Goal: Task Accomplishment & Management: Manage account settings

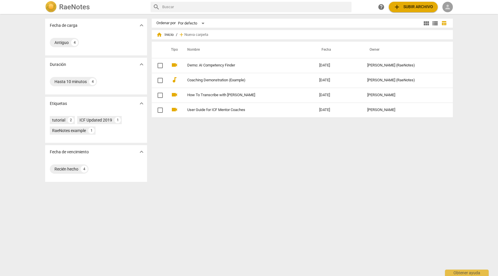
click at [450, 5] on span "person" at bounding box center [447, 6] width 7 height 7
click at [451, 13] on li "Iniciar sesión" at bounding box center [460, 14] width 36 height 14
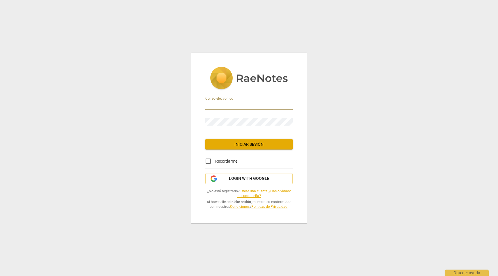
click at [232, 103] on input "email" at bounding box center [248, 105] width 87 height 8
type input "[PERSON_NAME][EMAIL_ADDRESS][DOMAIN_NAME]"
click at [208, 161] on input "Recordarme" at bounding box center [208, 161] width 14 height 14
checkbox input "true"
click at [243, 141] on span "Iniciar sesión" at bounding box center [249, 144] width 78 height 6
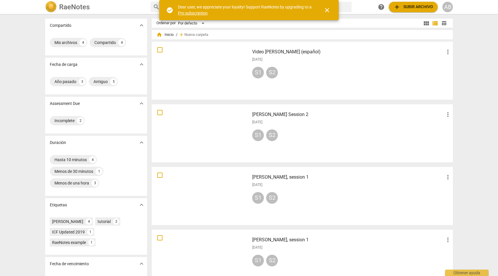
click at [325, 8] on span "close" at bounding box center [326, 10] width 7 height 7
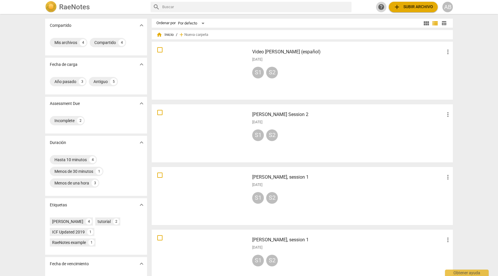
click at [380, 8] on span "help" at bounding box center [380, 6] width 7 height 7
click at [445, 8] on div "AB" at bounding box center [447, 7] width 10 height 10
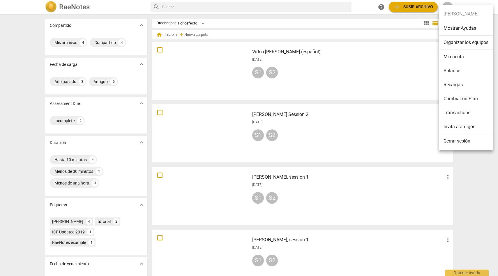
click at [363, 13] on div at bounding box center [249, 138] width 498 height 276
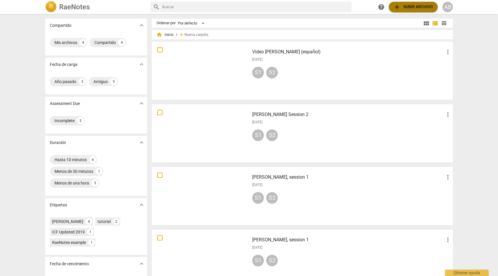
click at [411, 6] on span "add Subir archivo" at bounding box center [413, 6] width 40 height 7
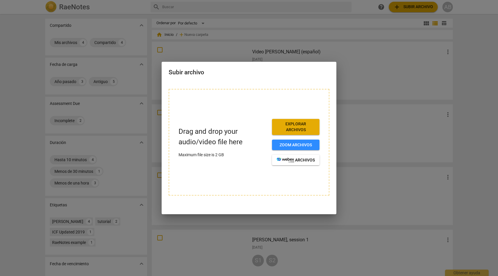
click at [304, 131] on span "Explorar archivos" at bounding box center [295, 126] width 38 height 11
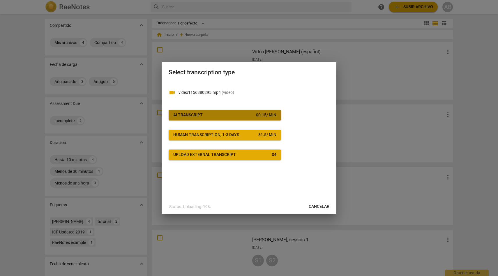
click at [198, 113] on div "AI Transcript" at bounding box center [187, 115] width 29 height 6
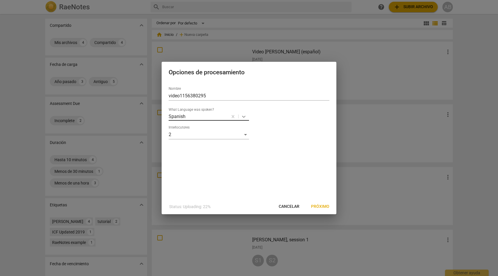
click at [243, 116] on icon at bounding box center [244, 116] width 6 height 6
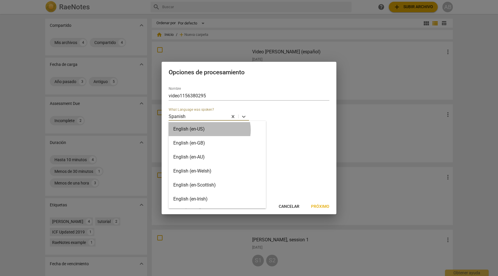
click at [209, 130] on div "English (en-US)" at bounding box center [216, 129] width 97 height 14
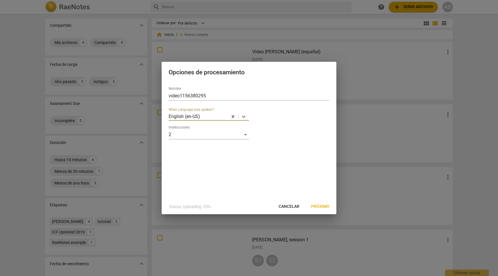
click at [320, 207] on span "Próximo" at bounding box center [320, 206] width 18 height 6
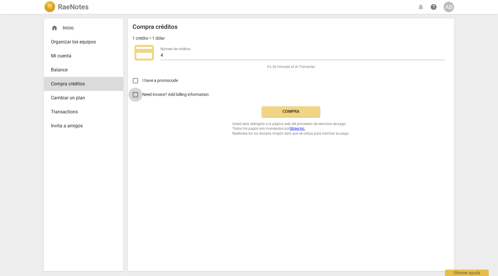
click at [136, 95] on input "Need invoice? Add billing information" at bounding box center [135, 95] width 14 height 14
checkbox input "true"
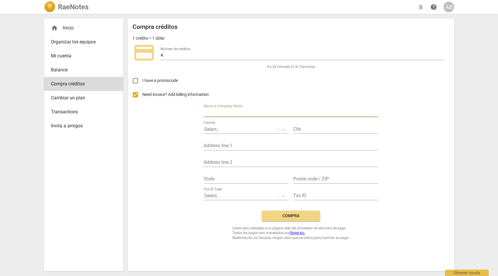
click at [232, 113] on input "text" at bounding box center [290, 113] width 175 height 8
click at [219, 112] on input "text" at bounding box center [290, 113] width 175 height 8
type input "AB COACHING & CONSULTING"
click at [223, 125] on div "Select..." at bounding box center [240, 129] width 74 height 8
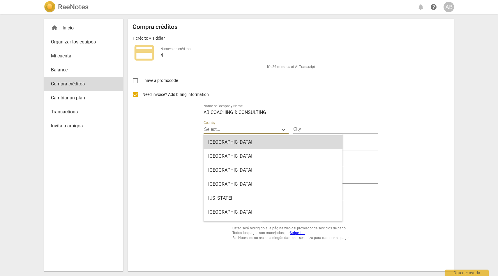
type input "N"
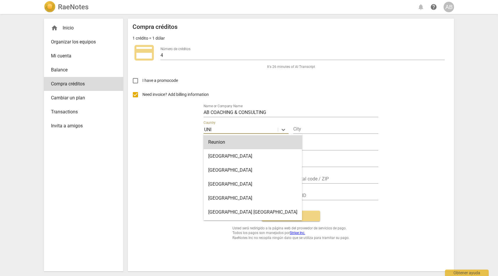
type input "United States"
type input "New York"
type input "736 W 186th St"
type input "7b"
type input "NY"
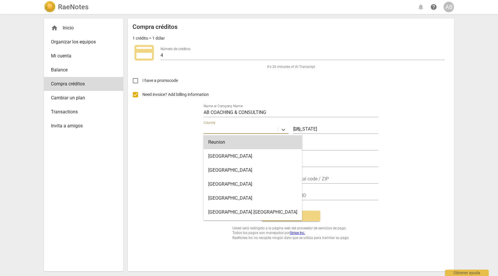
type input "10033"
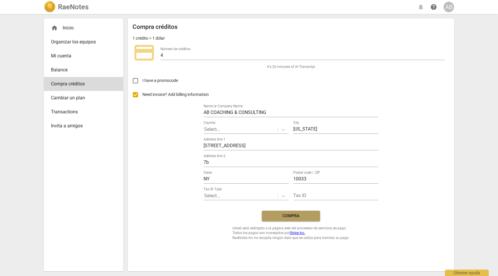
drag, startPoint x: 294, startPoint y: 217, endPoint x: 267, endPoint y: 121, distance: 99.0
click at [268, 121] on div "Compra créditos 1 crédito = 1 dólar credit_card Número de créditos 4 It's 26 mi…" at bounding box center [290, 131] width 317 height 216
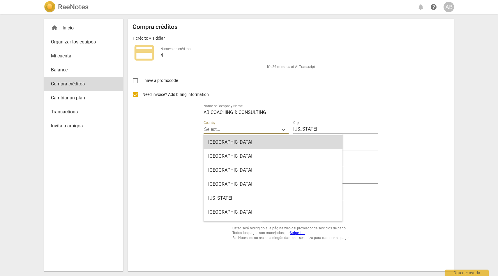
click at [261, 127] on div at bounding box center [240, 129] width 73 height 7
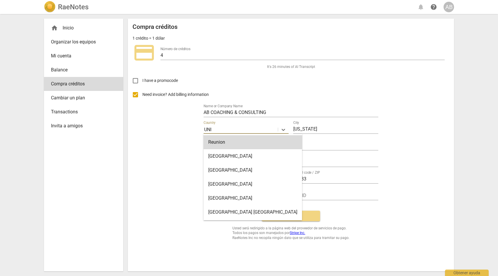
type input "United States"
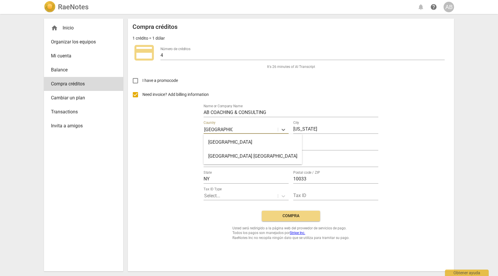
click at [232, 144] on div "United States" at bounding box center [252, 142] width 98 height 14
click at [392, 157] on div "Need invoice? Add billing information Name or Company Name AB COACHING & CONSUL…" at bounding box center [290, 147] width 317 height 118
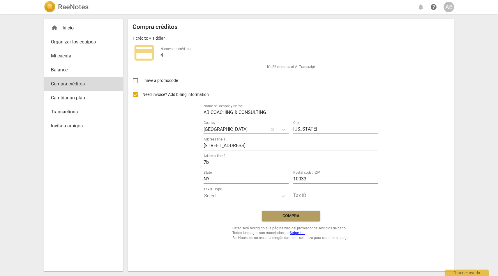
click at [287, 216] on span "Compra" at bounding box center [290, 216] width 49 height 6
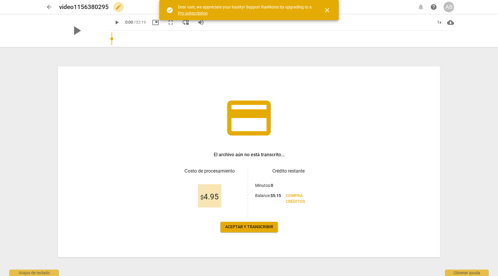
click at [119, 7] on span "edit" at bounding box center [118, 6] width 7 height 7
drag, startPoint x: 111, startPoint y: 8, endPoint x: 48, endPoint y: 6, distance: 63.4
click at [48, 6] on div "arrow_back video1156380295 done clear notifications help AB" at bounding box center [249, 6] width 410 height 11
type input "[PERSON_NAME] [DATE]"
click at [80, 61] on div "credit_card El archivo aún no está transcrito... Сosto de procesamiento $ 4.95 …" at bounding box center [248, 162] width 419 height 228
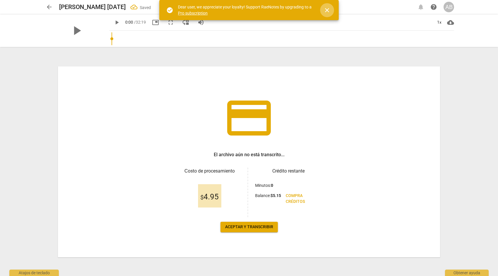
click at [327, 11] on span "close" at bounding box center [326, 10] width 7 height 7
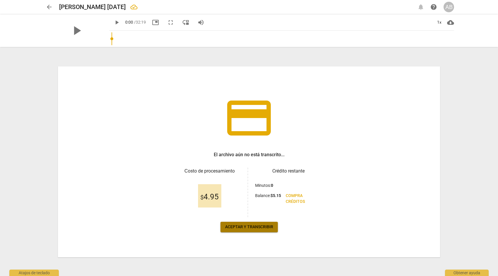
click at [265, 226] on span "Aceptar y transcribir" at bounding box center [249, 227] width 48 height 6
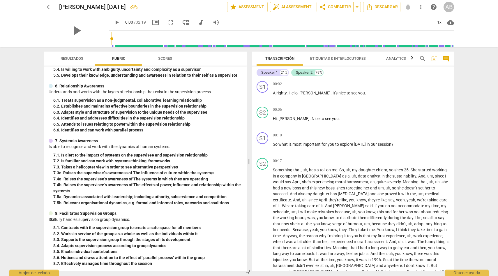
click at [292, 7] on span "auto_fix_high AI Assessment" at bounding box center [291, 6] width 39 height 7
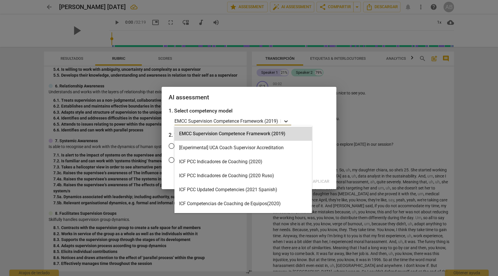
click at [285, 122] on icon at bounding box center [286, 121] width 6 height 6
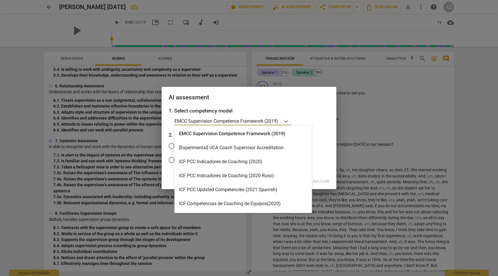
click at [227, 166] on div "ICF PCC Indicadores de Coaching (2020)" at bounding box center [242, 162] width 137 height 14
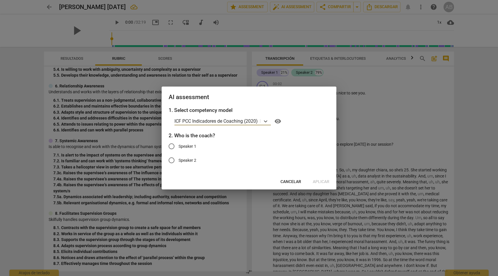
click at [187, 145] on span "Speaker 1" at bounding box center [187, 146] width 18 height 6
click at [178, 145] on input "Speaker 1" at bounding box center [171, 146] width 14 height 14
radio input "true"
drag, startPoint x: 258, startPoint y: 88, endPoint x: 253, endPoint y: 107, distance: 19.4
click at [253, 106] on div "AI assessment 1. Select competency model ICF PCC Indicadores de Coaching (2020)…" at bounding box center [248, 137] width 175 height 103
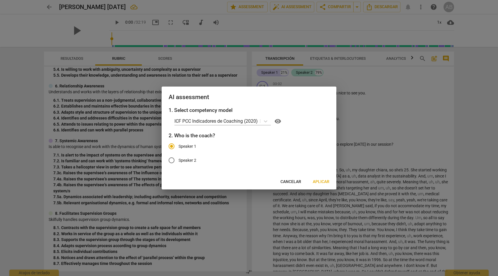
click at [196, 145] on span "Speaker 1" at bounding box center [187, 146] width 18 height 6
click at [178, 145] on input "Speaker 1" at bounding box center [171, 146] width 14 height 14
click at [324, 182] on span "Aplicar" at bounding box center [321, 182] width 17 height 6
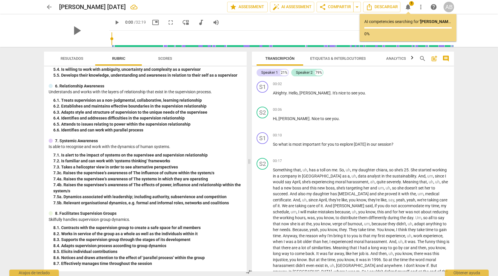
click at [287, 24] on div "play_arrow 0:00 / 32:19 picture_in_picture fullscreen move_down audiotrack volu…" at bounding box center [281, 22] width 345 height 16
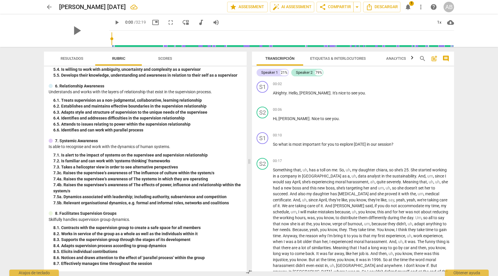
click at [49, 7] on span "arrow_back" at bounding box center [49, 6] width 7 height 7
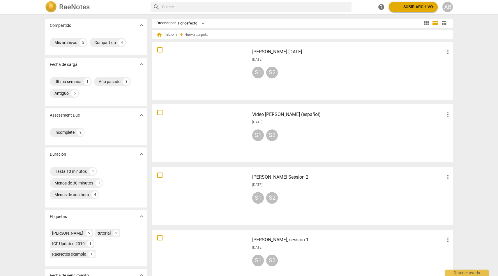
click at [412, 7] on span "add Subir archivo" at bounding box center [413, 6] width 40 height 7
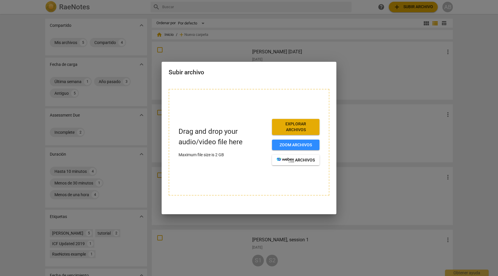
click at [301, 126] on span "Explorar archivos" at bounding box center [295, 126] width 38 height 11
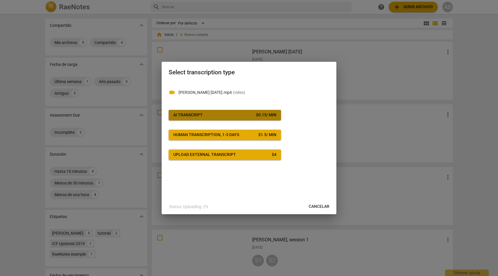
click at [216, 116] on span "AI Transcript $ 0.15 / min" at bounding box center [224, 115] width 103 height 6
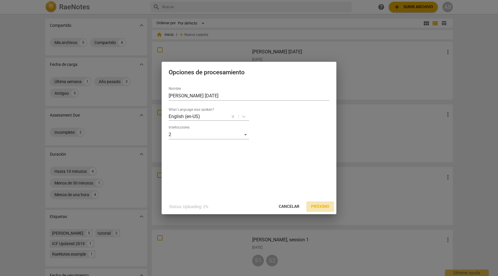
click at [319, 206] on span "Próximo" at bounding box center [320, 206] width 18 height 6
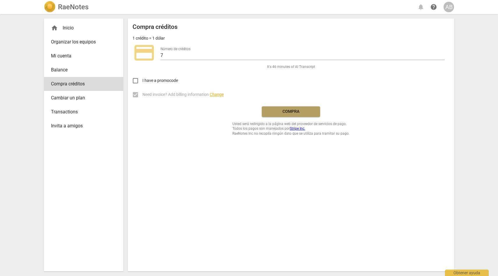
click at [288, 112] on span "Compra" at bounding box center [290, 112] width 49 height 6
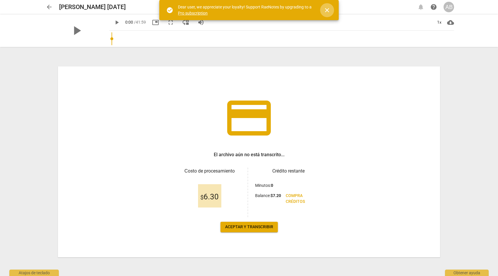
click at [323, 10] on span "close" at bounding box center [326, 10] width 7 height 7
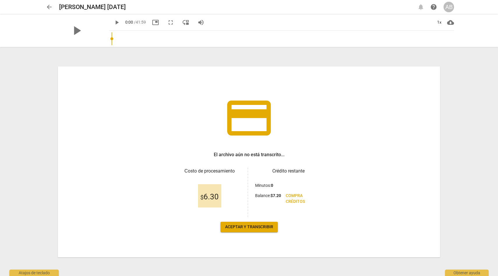
click at [253, 230] on button "Aceptar y transcribir" at bounding box center [248, 226] width 57 height 10
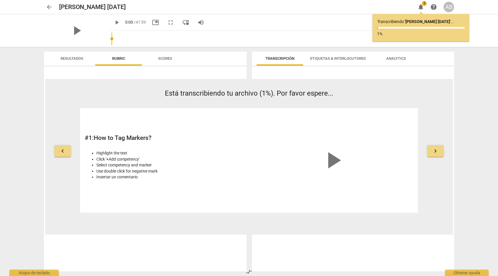
click at [48, 6] on span "arrow_back" at bounding box center [49, 6] width 7 height 7
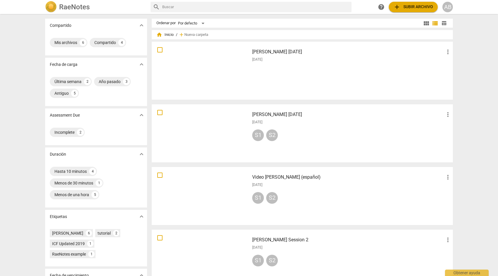
click at [283, 116] on h3 "[PERSON_NAME] [DATE]" at bounding box center [348, 114] width 192 height 7
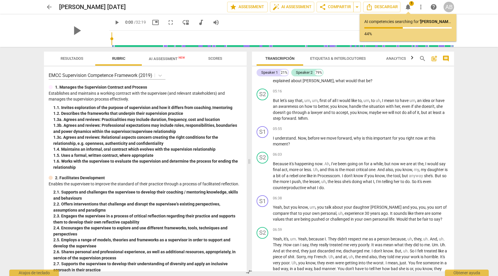
scroll to position [319, 0]
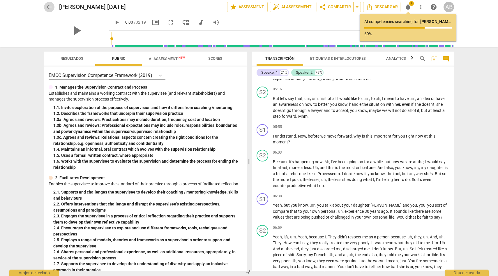
click at [48, 4] on span "arrow_back" at bounding box center [49, 6] width 7 height 7
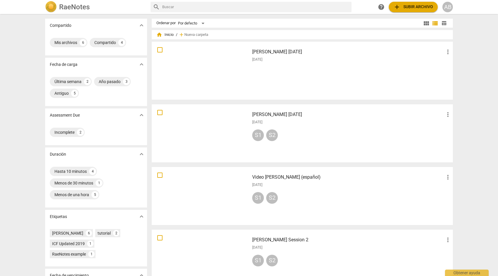
click at [231, 71] on div at bounding box center [201, 71] width 94 height 54
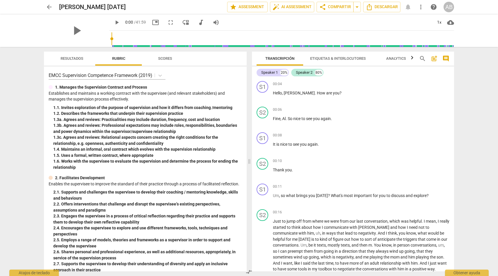
click at [47, 6] on span "arrow_back" at bounding box center [49, 6] width 7 height 7
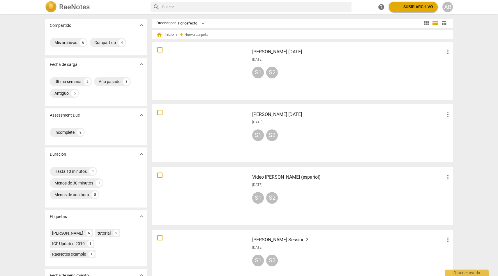
click at [194, 127] on div at bounding box center [201, 133] width 94 height 54
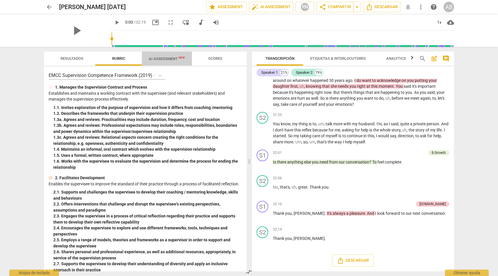
click at [159, 59] on span "AI Assessment New" at bounding box center [167, 58] width 36 height 4
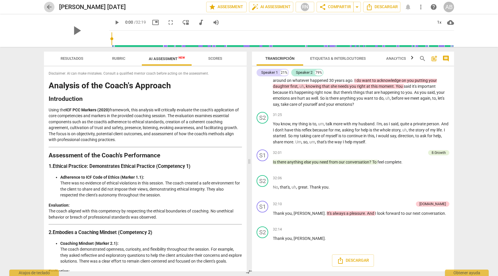
click at [48, 6] on span "arrow_back" at bounding box center [49, 6] width 7 height 7
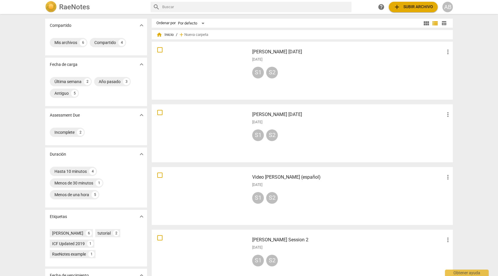
click at [206, 55] on div at bounding box center [201, 71] width 94 height 54
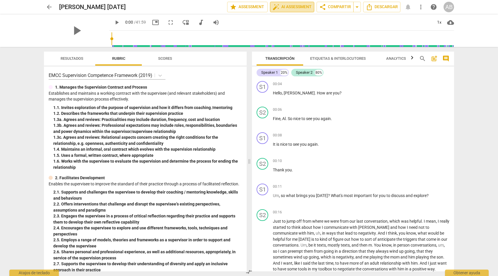
click at [296, 6] on span "auto_fix_high AI Assessment" at bounding box center [291, 6] width 39 height 7
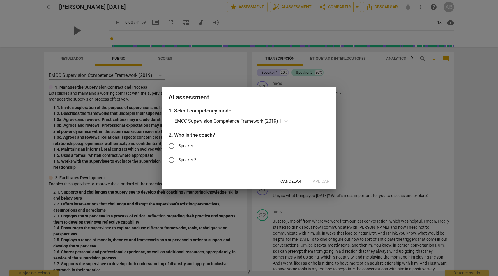
click at [191, 145] on span "Speaker 1" at bounding box center [187, 146] width 18 height 6
click at [178, 145] on input "Speaker 1" at bounding box center [171, 146] width 14 height 14
radio input "true"
click at [322, 181] on span "Aplicar" at bounding box center [321, 181] width 17 height 6
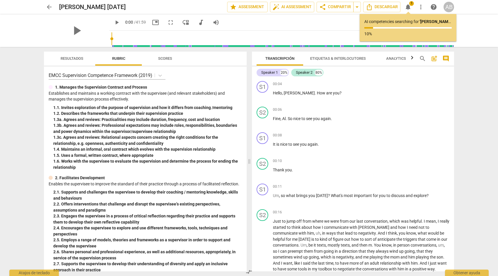
click at [52, 4] on span "arrow_back" at bounding box center [49, 6] width 7 height 7
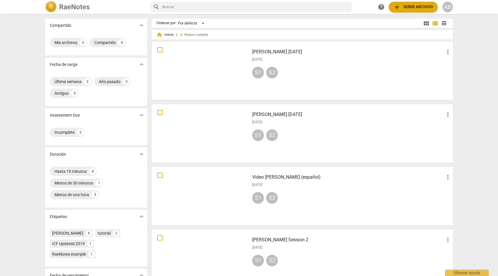
click at [214, 125] on div at bounding box center [201, 133] width 94 height 54
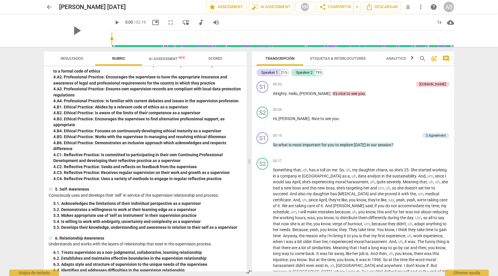
scroll to position [310, 0]
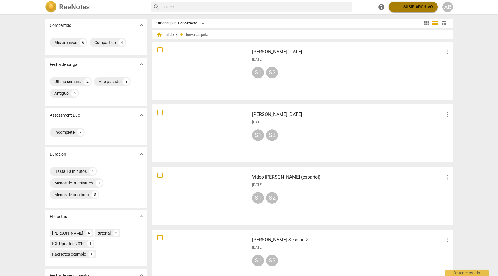
click at [418, 5] on span "add Subir archivo" at bounding box center [413, 6] width 40 height 7
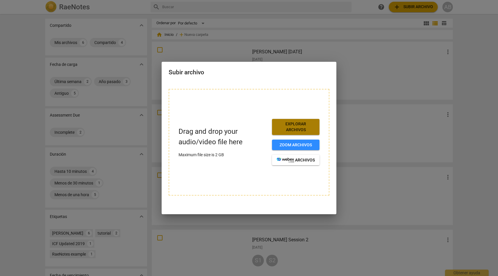
click at [298, 128] on span "Explorar archivos" at bounding box center [295, 126] width 38 height 11
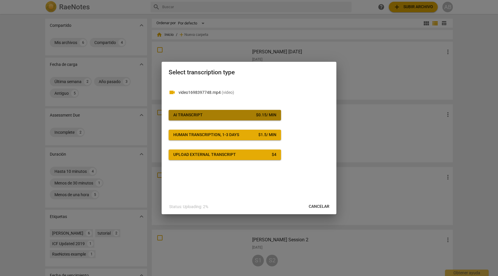
click at [238, 112] on span "AI Transcript $ 0.15 / min" at bounding box center [224, 115] width 103 height 6
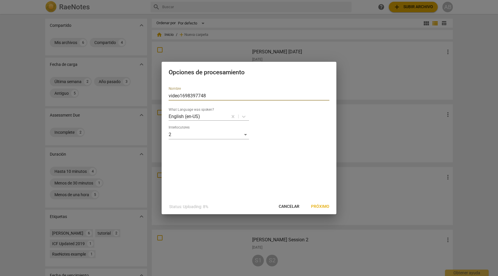
drag, startPoint x: 206, startPoint y: 95, endPoint x: 163, endPoint y: 94, distance: 43.1
click at [163, 94] on div "Nombre video1698397748 What Language was spoken? English (en-US) Interlocutores…" at bounding box center [248, 140] width 175 height 117
type input "[PERSON_NAME] [DATE]"
click at [321, 208] on span "Próximo" at bounding box center [320, 206] width 18 height 6
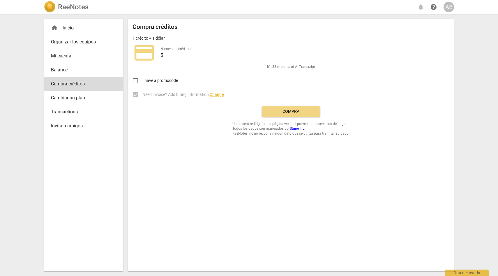
click at [292, 105] on div "Compra créditos 1 crédito = 1 dólar credit_card Número de créditos 5 It's 33 mi…" at bounding box center [290, 79] width 317 height 112
click at [290, 111] on span "Compra" at bounding box center [290, 112] width 49 height 6
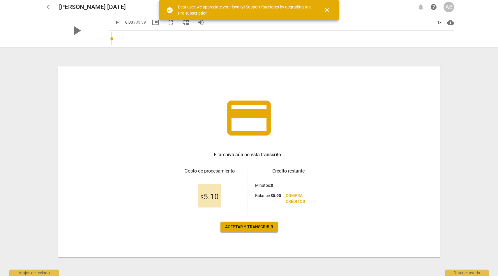
click at [255, 226] on span "Aceptar y transcribir" at bounding box center [249, 227] width 48 height 6
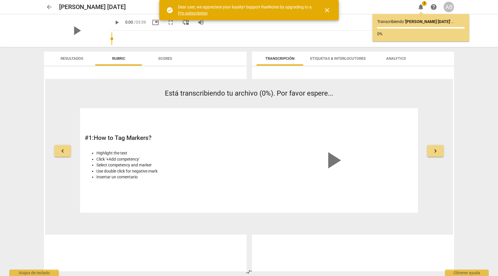
click at [329, 10] on span "close" at bounding box center [326, 10] width 7 height 7
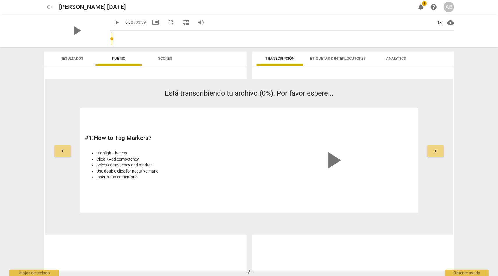
click at [48, 6] on span "arrow_back" at bounding box center [49, 6] width 7 height 7
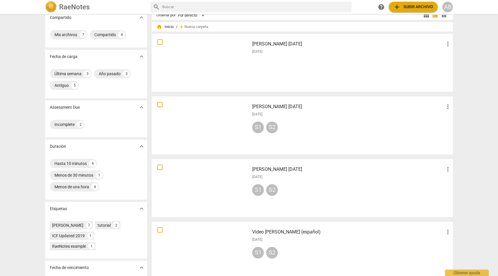
scroll to position [8, 0]
click at [208, 134] on div at bounding box center [201, 125] width 94 height 54
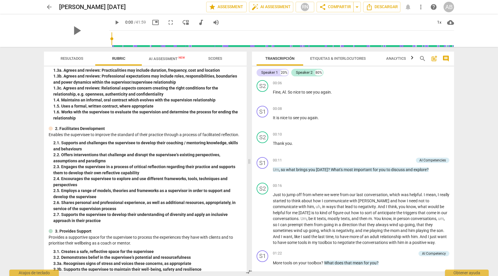
scroll to position [51, 0]
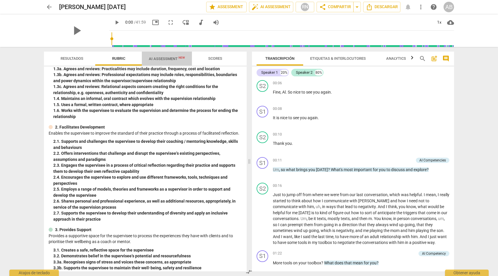
click at [168, 59] on span "AI Assessment New" at bounding box center [167, 58] width 36 height 4
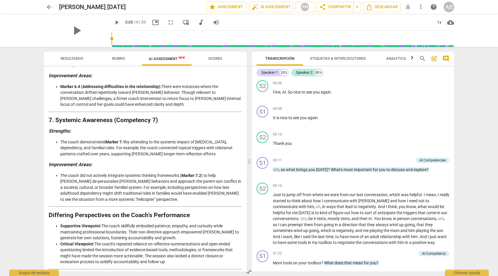
scroll to position [837, 0]
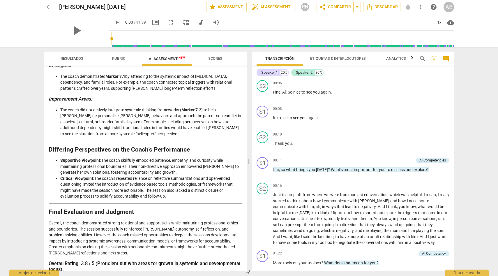
click at [216, 58] on span "Scores" at bounding box center [215, 58] width 14 height 4
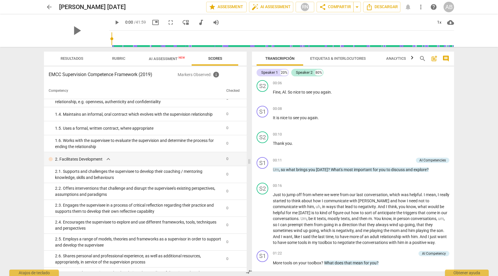
scroll to position [0, 0]
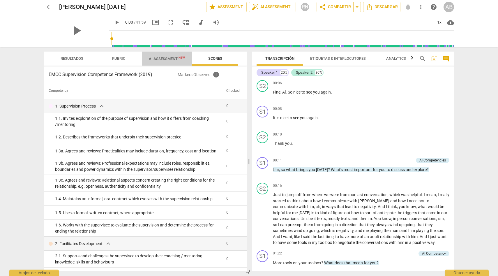
click at [161, 60] on span "AI Assessment New" at bounding box center [167, 58] width 36 height 4
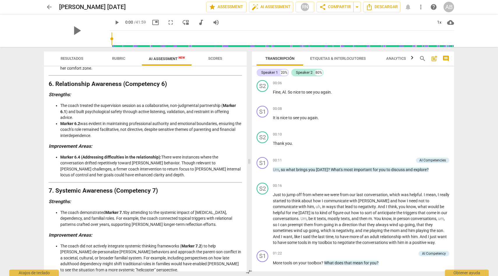
scroll to position [837, 0]
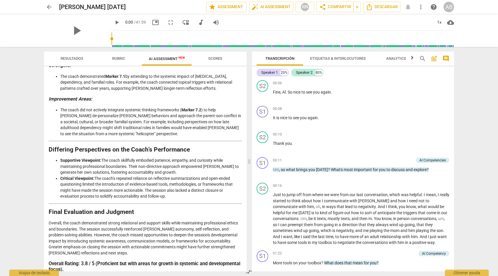
click at [51, 7] on span "arrow_back" at bounding box center [49, 6] width 7 height 7
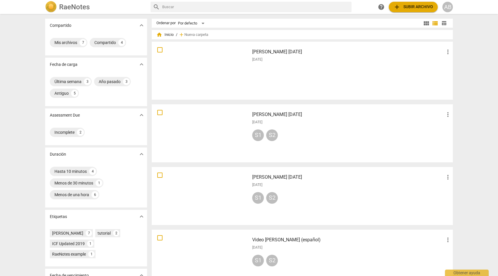
click at [210, 191] on div at bounding box center [201, 196] width 94 height 54
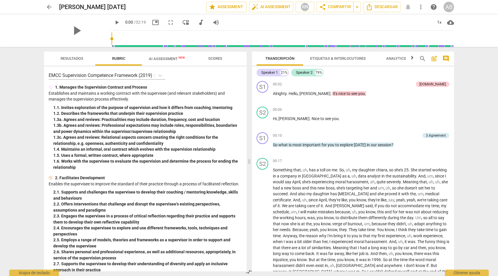
click at [167, 55] on span "AI Assessment New" at bounding box center [167, 58] width 50 height 9
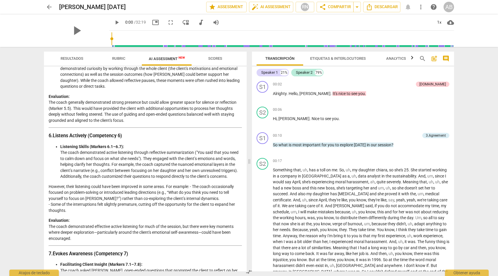
scroll to position [812, 0]
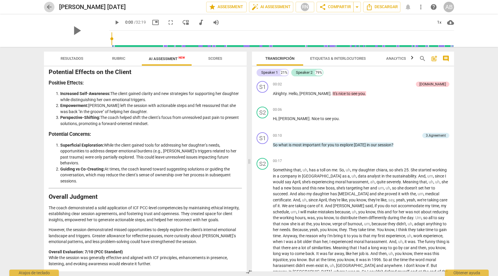
click at [52, 8] on span "arrow_back" at bounding box center [49, 6] width 7 height 7
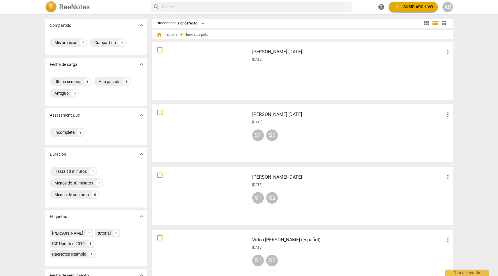
click at [208, 68] on div at bounding box center [201, 71] width 94 height 54
click at [209, 242] on div at bounding box center [201, 258] width 94 height 54
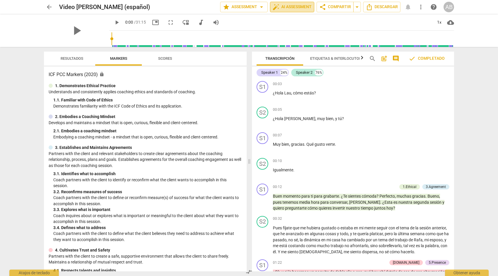
click at [289, 8] on span "auto_fix_high AI Assessment" at bounding box center [291, 6] width 39 height 7
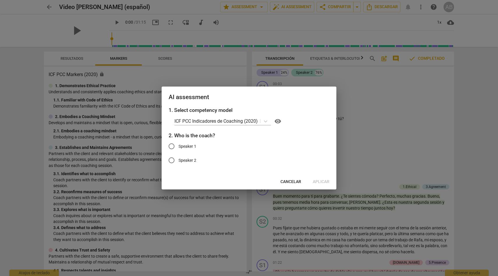
click at [184, 148] on span "Speaker 1" at bounding box center [187, 146] width 18 height 6
click at [178, 148] on input "Speaker 1" at bounding box center [171, 146] width 14 height 14
radio input "true"
click at [253, 121] on p "ICF PCC Indicadores de Coaching (2020)" at bounding box center [215, 121] width 83 height 7
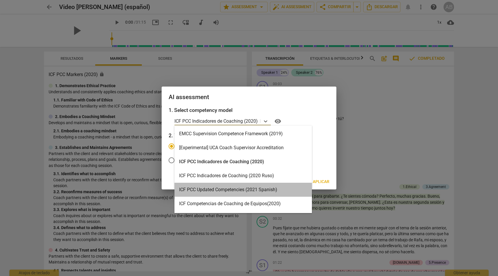
click at [269, 191] on div "ICF PCC Updated Competencies (2021 Spanish)" at bounding box center [242, 189] width 137 height 14
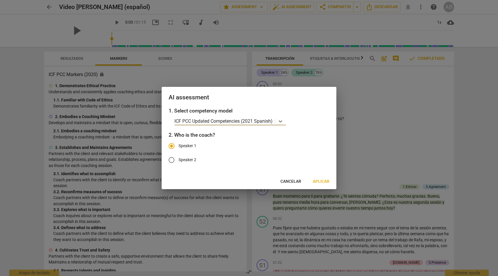
click at [324, 181] on span "Aplicar" at bounding box center [321, 181] width 17 height 6
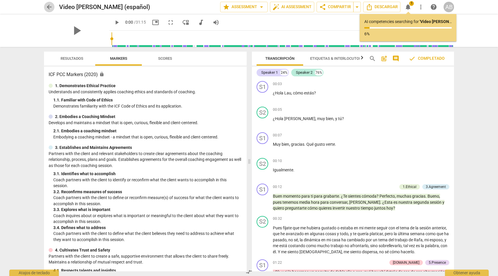
click at [49, 6] on span "arrow_back" at bounding box center [49, 6] width 7 height 7
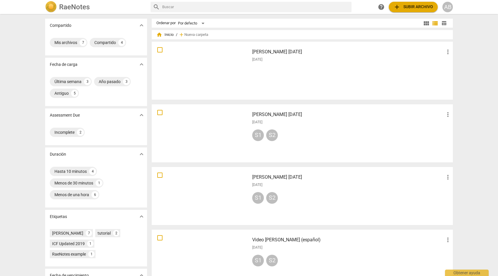
click at [269, 83] on div "Stacy Marting August 11th, 2025 more_vert 2025-09-28" at bounding box center [351, 71] width 208 height 54
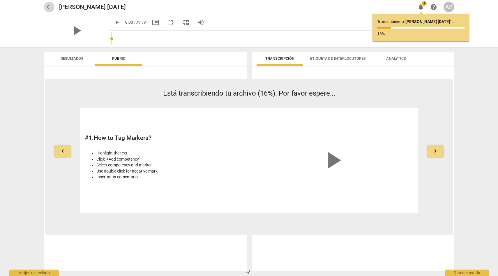
click at [47, 8] on span "arrow_back" at bounding box center [49, 6] width 7 height 7
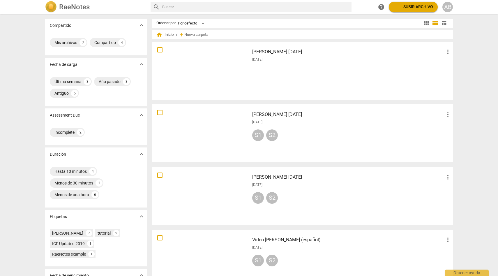
click at [190, 132] on div at bounding box center [201, 133] width 94 height 54
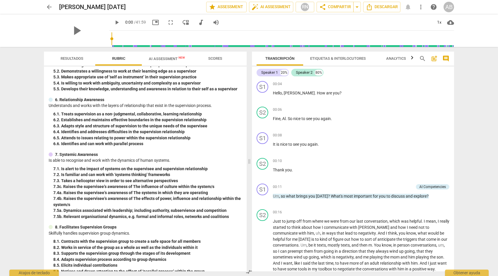
scroll to position [466, 0]
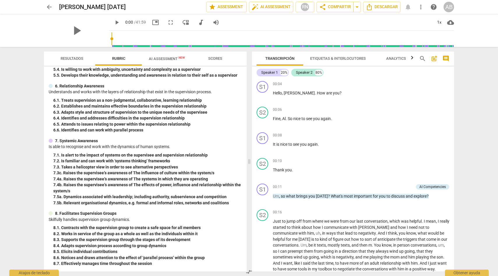
click at [167, 57] on span "AI Assessment New" at bounding box center [167, 58] width 36 height 4
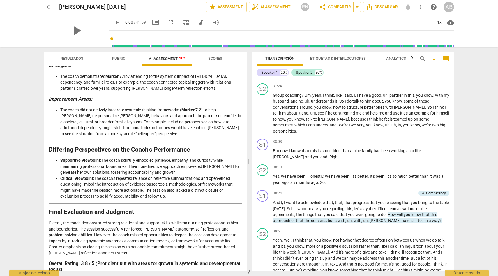
scroll to position [3167, 0]
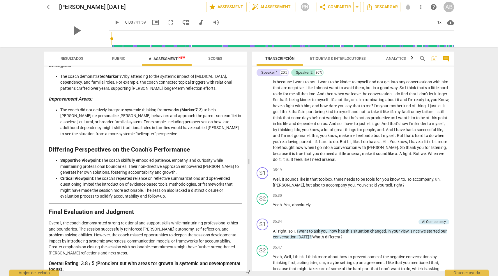
click at [49, 5] on span "arrow_back" at bounding box center [49, 6] width 7 height 7
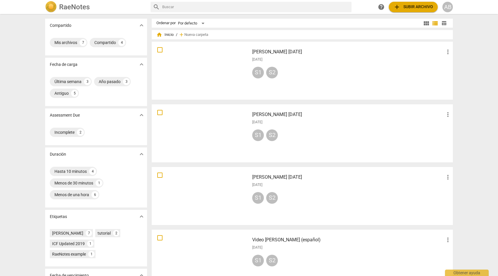
click at [202, 70] on div at bounding box center [201, 71] width 94 height 54
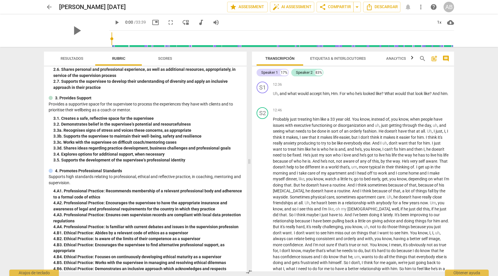
scroll to position [1064, 0]
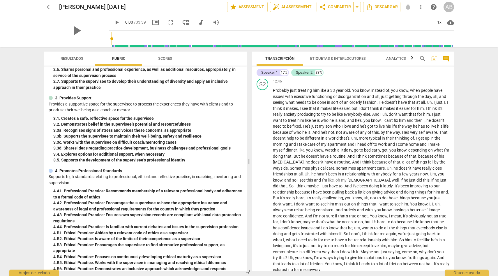
click at [290, 6] on span "auto_fix_high AI Assessment" at bounding box center [291, 6] width 39 height 7
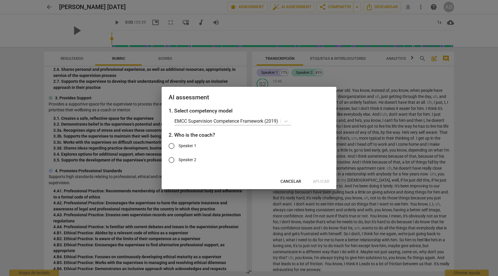
click at [188, 147] on span "Speaker 1" at bounding box center [187, 146] width 18 height 6
click at [178, 147] on input "Speaker 1" at bounding box center [171, 146] width 14 height 14
radio input "true"
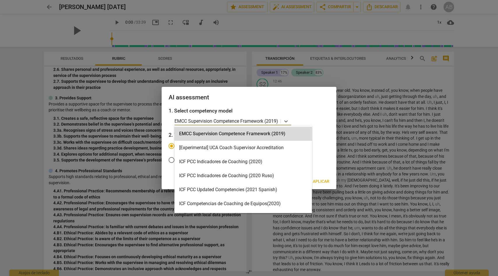
click at [269, 121] on p "EMCC Supervision Competence Framework (2019)" at bounding box center [226, 121] width 104 height 7
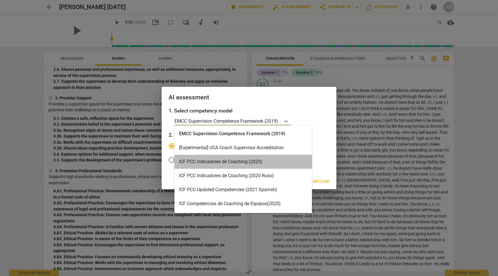
click at [260, 161] on div "ICF PCC Indicadores de Coaching (2020)" at bounding box center [242, 162] width 137 height 14
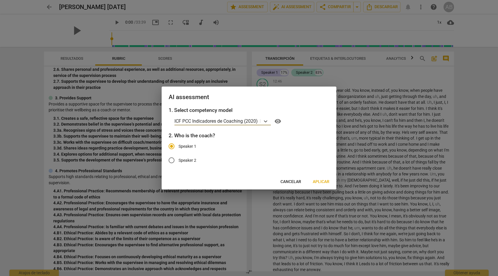
click at [323, 182] on span "Aplicar" at bounding box center [321, 182] width 17 height 6
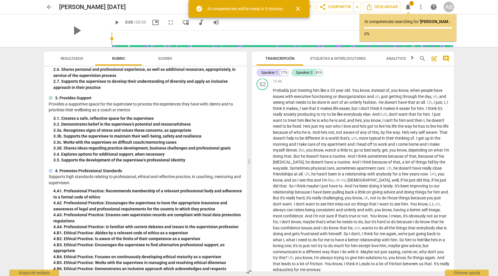
click at [52, 6] on span "arrow_back" at bounding box center [49, 6] width 7 height 7
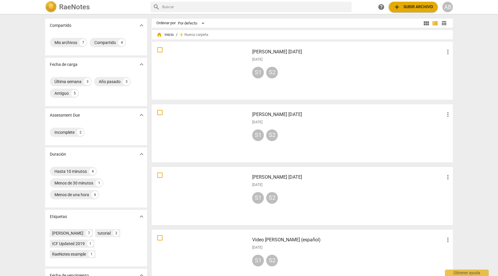
click at [293, 249] on div "[DATE]" at bounding box center [351, 247] width 199 height 5
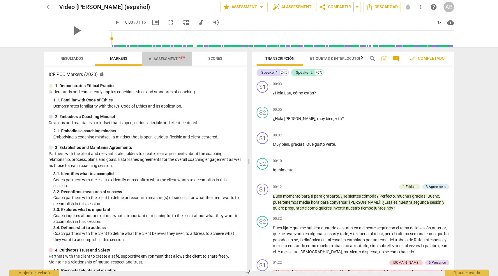
click at [167, 59] on span "AI Assessment New" at bounding box center [167, 58] width 36 height 4
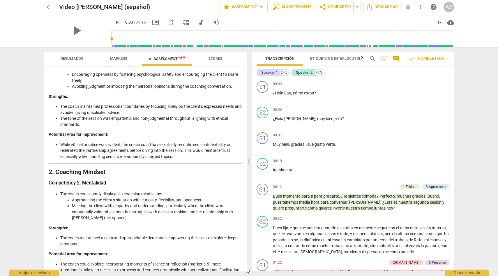
scroll to position [109, 0]
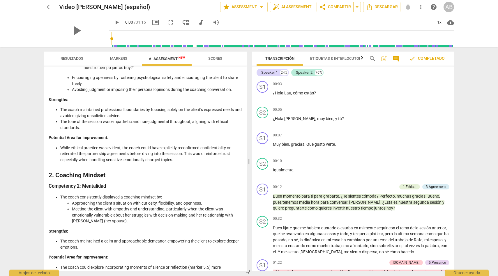
click at [172, 57] on span "AI Assessment New" at bounding box center [167, 58] width 36 height 4
click at [186, 116] on li "The coach maintained professional boundaries by focusing solely on the client’s…" at bounding box center [151, 112] width 182 height 12
click at [217, 62] on span "Scores" at bounding box center [215, 59] width 28 height 8
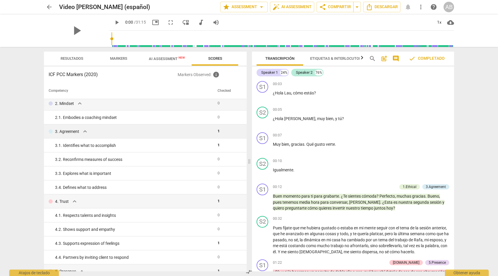
scroll to position [31, 0]
click at [48, 7] on span "arrow_back" at bounding box center [49, 6] width 7 height 7
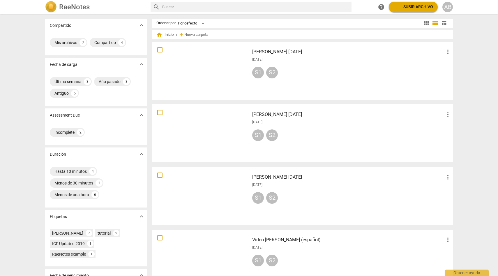
click at [208, 141] on div at bounding box center [201, 133] width 94 height 54
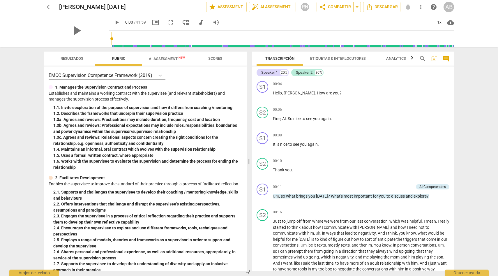
click at [169, 63] on button "AI Assessment New" at bounding box center [167, 59] width 50 height 14
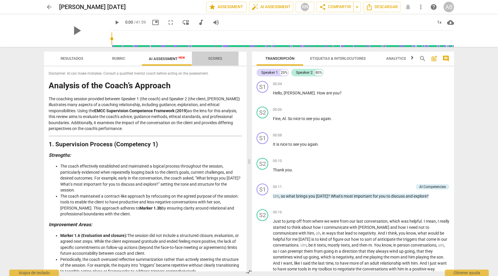
click at [214, 58] on span "Scores" at bounding box center [215, 58] width 14 height 4
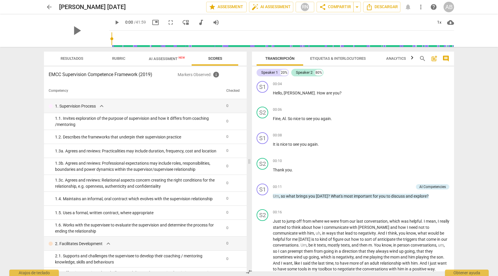
click at [163, 58] on span "AI Assessment New" at bounding box center [167, 58] width 36 height 4
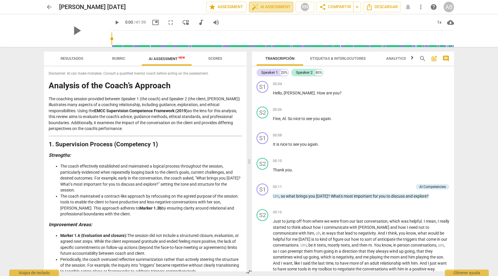
click at [265, 7] on span "auto_fix_high AI Assessment" at bounding box center [270, 6] width 39 height 7
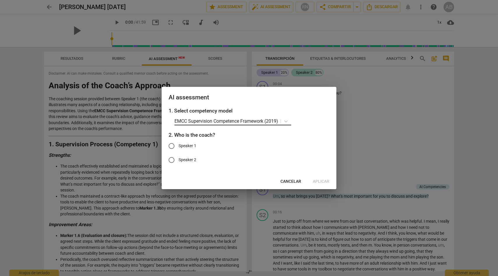
click at [227, 122] on p "EMCC Supervision Competence Framework (2019)" at bounding box center [226, 121] width 104 height 7
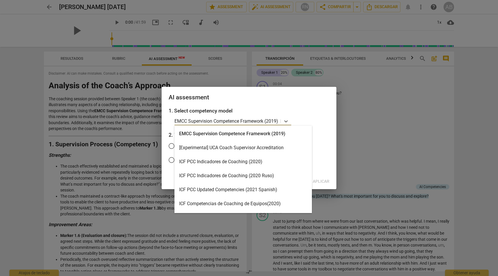
click at [231, 162] on div "ICF PCC Indicadores de Coaching (2020)" at bounding box center [242, 162] width 137 height 14
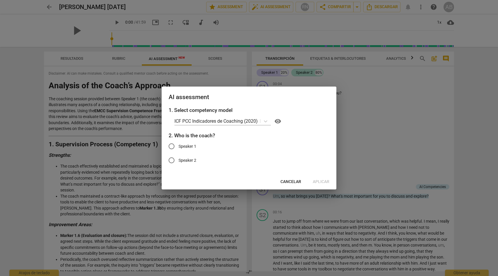
click at [187, 142] on label "Speaker 1" at bounding box center [244, 146] width 160 height 14
click at [178, 142] on input "Speaker 1" at bounding box center [171, 146] width 14 height 14
radio input "true"
click at [322, 183] on span "Aplicar" at bounding box center [321, 182] width 17 height 6
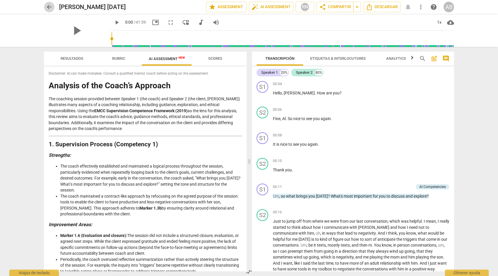
click at [50, 7] on span "arrow_back" at bounding box center [49, 6] width 7 height 7
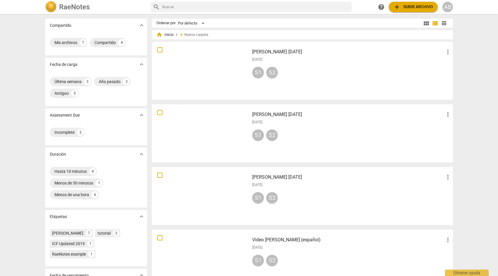
click at [209, 184] on div at bounding box center [201, 196] width 94 height 54
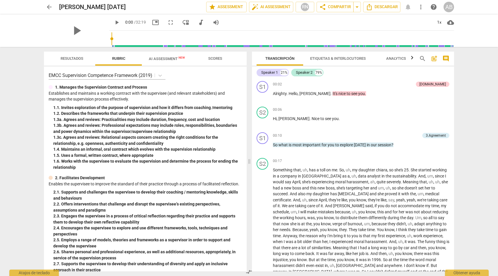
click at [218, 59] on span "Scores" at bounding box center [215, 58] width 14 height 4
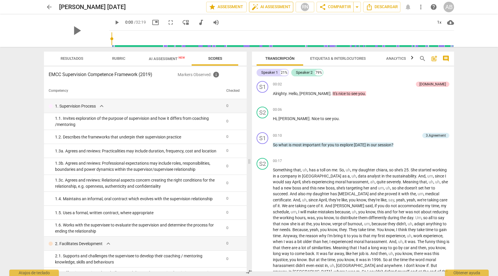
click at [282, 7] on span "auto_fix_high AI Assessment" at bounding box center [270, 6] width 39 height 7
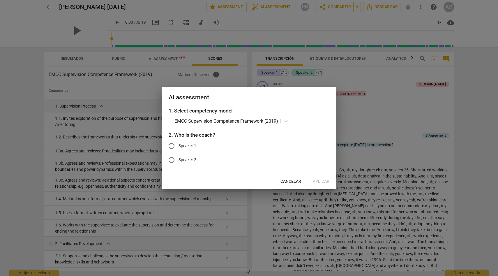
click at [205, 116] on div "1. Select competency model EMCC Supervision Competence Framework (2019) 2. Who …" at bounding box center [248, 140] width 175 height 67
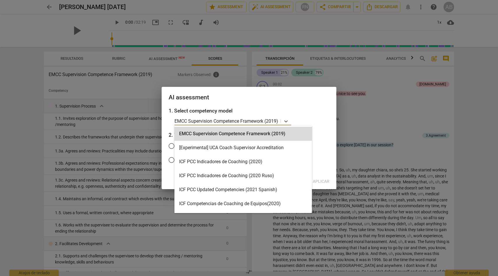
click at [204, 121] on p "EMCC Supervision Competence Framework (2019)" at bounding box center [226, 121] width 104 height 7
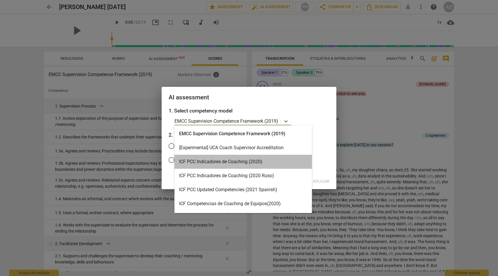
click at [210, 164] on div "ICF PCC Indicadores de Coaching (2020)" at bounding box center [242, 162] width 137 height 14
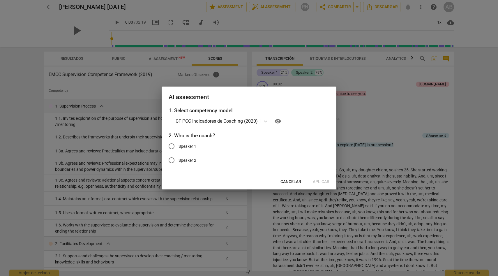
click at [183, 146] on span "Speaker 1" at bounding box center [187, 146] width 18 height 6
click at [178, 146] on input "Speaker 1" at bounding box center [171, 146] width 14 height 14
radio input "true"
click at [321, 180] on span "Aplicar" at bounding box center [321, 182] width 17 height 6
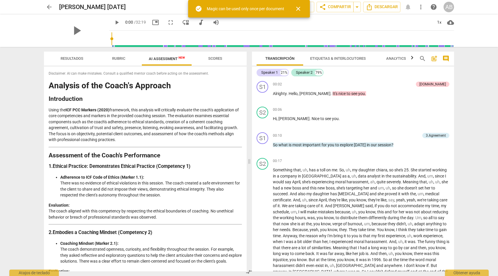
click at [300, 9] on span "close" at bounding box center [297, 8] width 7 height 7
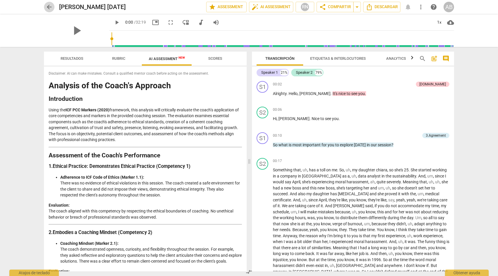
click at [47, 10] on span "arrow_back" at bounding box center [49, 6] width 7 height 7
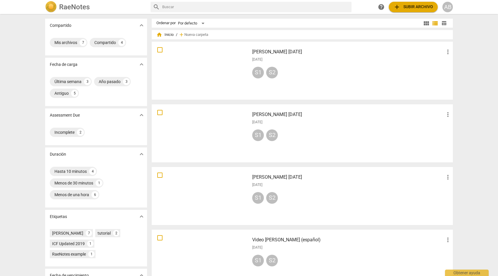
click at [191, 73] on div at bounding box center [201, 71] width 94 height 54
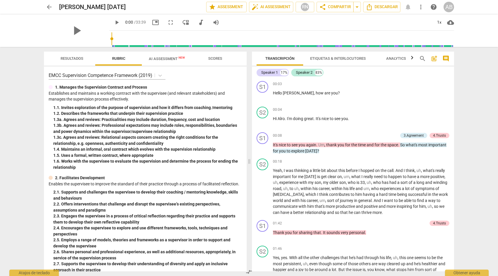
click at [212, 60] on span "Scores" at bounding box center [215, 58] width 14 height 4
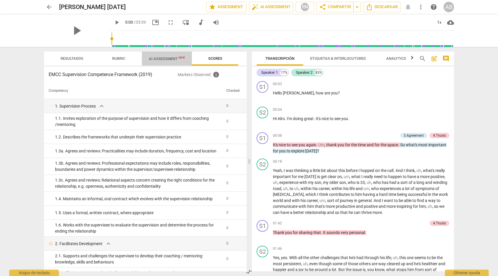
click at [162, 58] on span "AI Assessment New" at bounding box center [167, 58] width 36 height 4
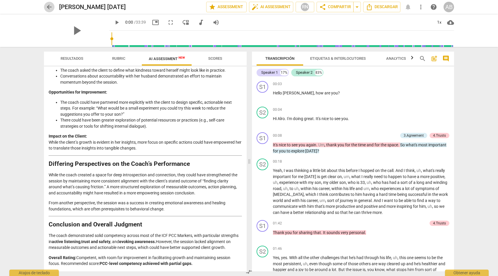
click at [48, 6] on span "arrow_back" at bounding box center [49, 6] width 7 height 7
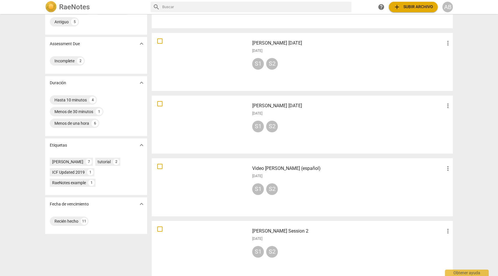
scroll to position [72, 0]
click at [206, 192] on div at bounding box center [201, 187] width 94 height 54
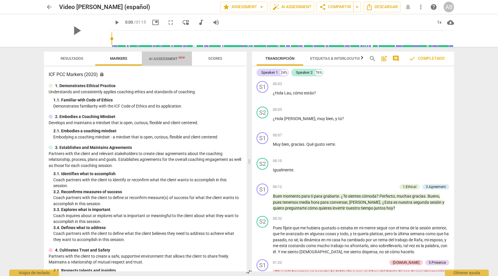
click at [169, 60] on span "AI Assessment New" at bounding box center [167, 58] width 36 height 4
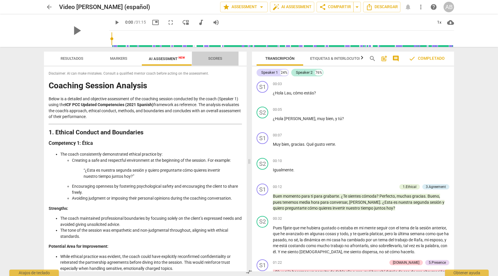
click at [222, 59] on span "Scores" at bounding box center [215, 59] width 28 height 8
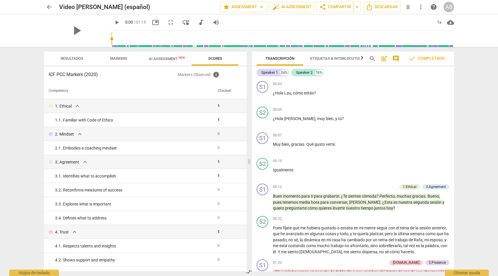
click at [166, 57] on span "AI Assessment New" at bounding box center [167, 58] width 36 height 4
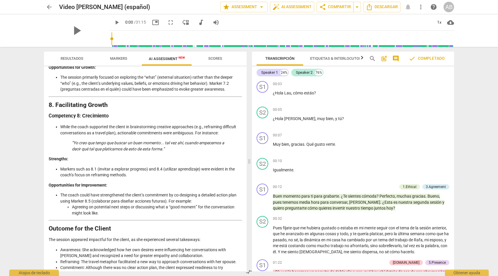
scroll to position [1070, 0]
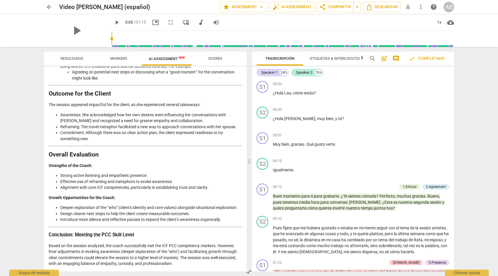
click at [448, 7] on div "AB" at bounding box center [448, 7] width 10 height 10
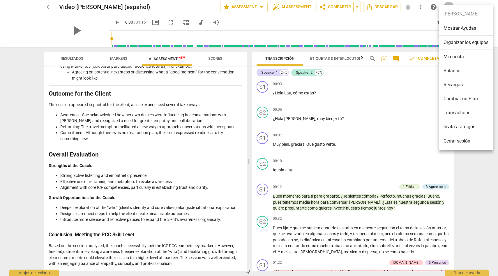
click at [454, 60] on li "Mi cuenta" at bounding box center [466, 57] width 54 height 14
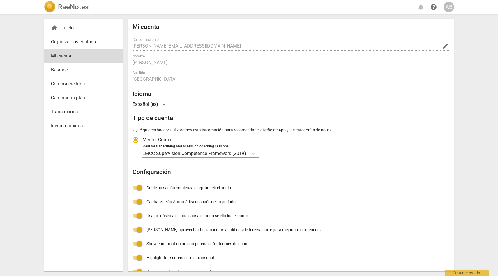
radio input "false"
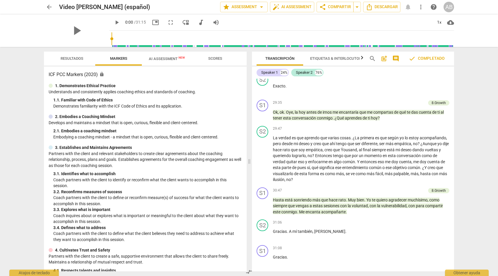
scroll to position [2359, 0]
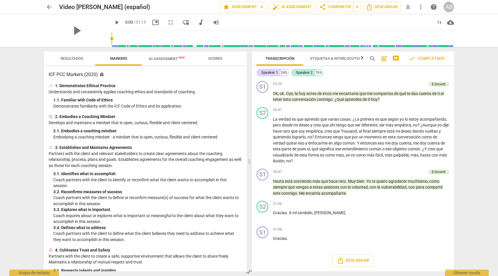
click at [48, 7] on span "arrow_back" at bounding box center [49, 6] width 7 height 7
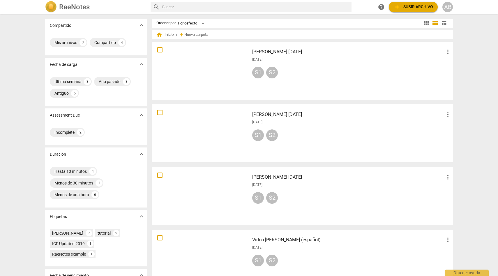
click at [197, 79] on div at bounding box center [201, 71] width 94 height 54
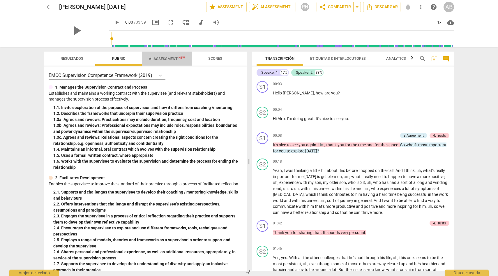
click at [168, 62] on span "AI Assessment New" at bounding box center [167, 58] width 50 height 9
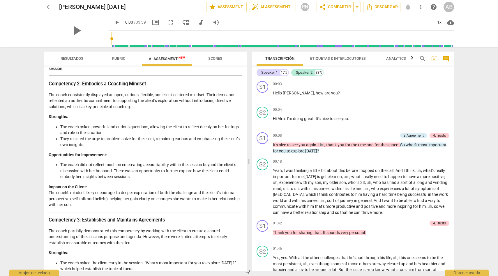
scroll to position [201, 0]
click at [217, 55] on span "Scores" at bounding box center [215, 59] width 28 height 8
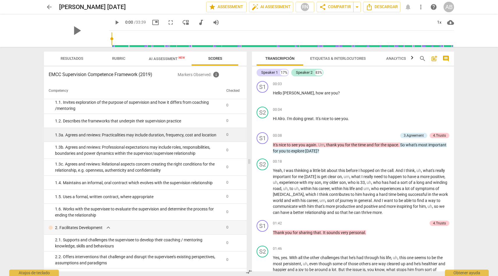
scroll to position [0, 0]
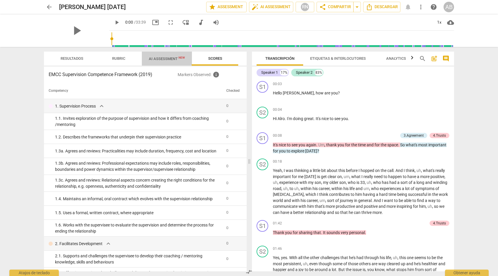
click at [165, 58] on span "AI Assessment New" at bounding box center [167, 58] width 36 height 4
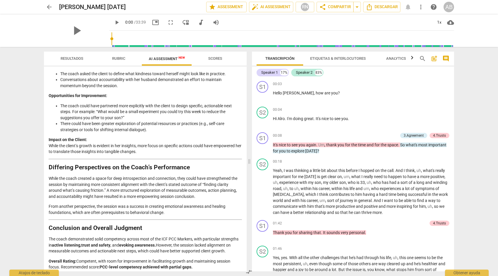
scroll to position [1037, 0]
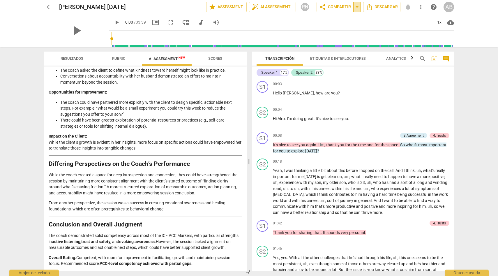
click at [356, 8] on span "arrow_drop_down" at bounding box center [356, 6] width 7 height 7
click at [338, 6] on span "share Compartir" at bounding box center [335, 6] width 32 height 7
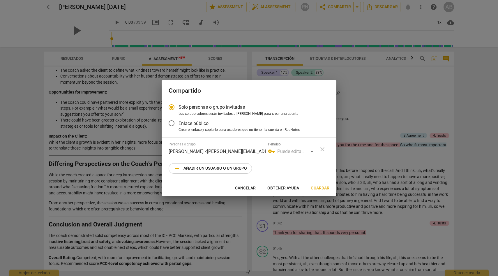
click at [308, 151] on div "vpn_key Puede editar/compartir" at bounding box center [291, 151] width 47 height 9
click at [236, 171] on span "add Añadir un usuario o un grupo" at bounding box center [209, 168] width 73 height 7
radio input "false"
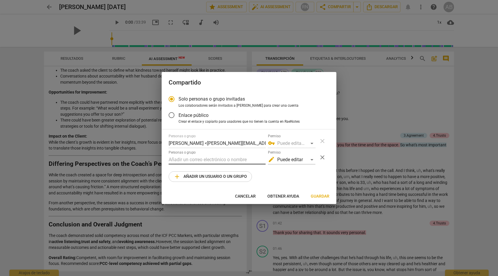
click at [218, 158] on input "text" at bounding box center [216, 159] width 97 height 9
type input "jamie@culturalmixology.com"
click at [308, 159] on div "edit Puede editar" at bounding box center [291, 159] width 47 height 9
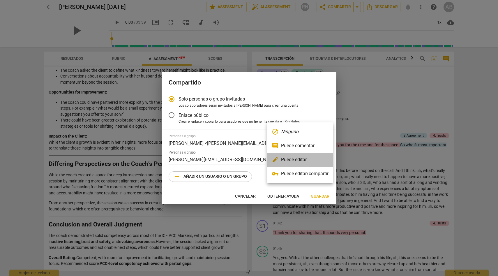
click at [313, 158] on li "edit Puede editar" at bounding box center [300, 159] width 66 height 14
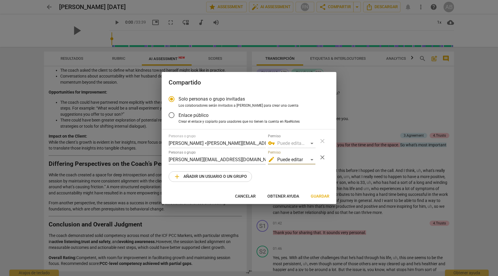
click at [297, 175] on div "Personas o grupo ALVARO BURGOS <alvaro@abcforchange.com> Permiso vpn_key Puede …" at bounding box center [248, 158] width 161 height 48
click at [320, 194] on span "Guardar" at bounding box center [319, 196] width 19 height 6
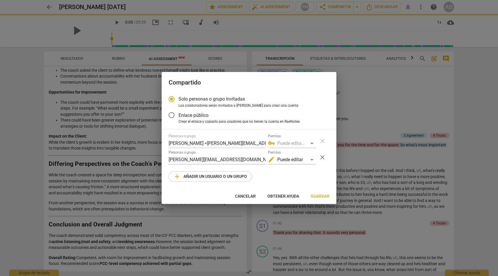
radio input "false"
type input "Jamie Gelbtuch <jamie@culturalmixology.com>"
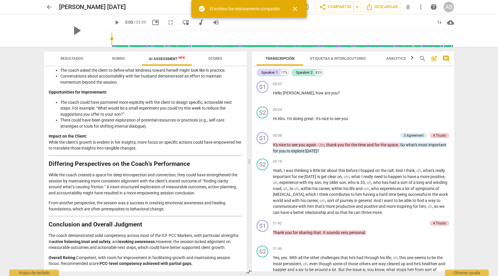
click at [49, 7] on span "arrow_back" at bounding box center [49, 6] width 7 height 7
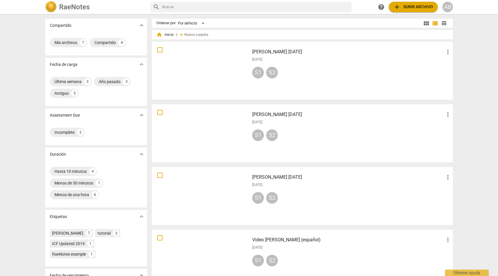
click at [200, 137] on div at bounding box center [201, 133] width 94 height 54
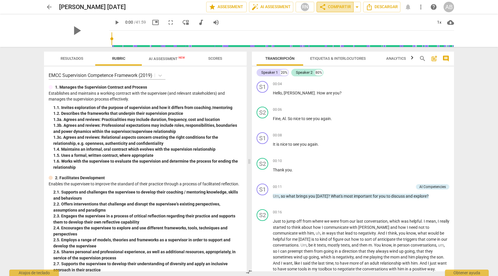
click at [329, 9] on span "share Compartir" at bounding box center [335, 6] width 32 height 7
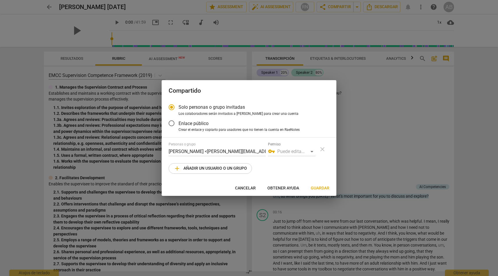
click at [212, 166] on span "add Añadir un usuario o un grupo" at bounding box center [209, 168] width 73 height 7
radio input "false"
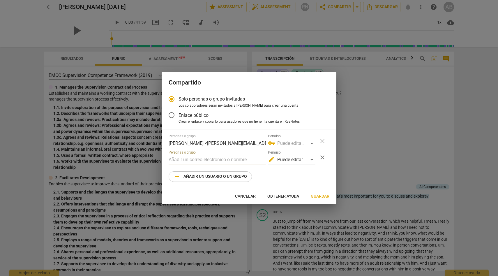
click at [203, 156] on input "text" at bounding box center [216, 159] width 97 height 9
type input "jamie@culturalmixology.com"
click at [280, 173] on div "Personas o grupo ALVARO BURGOS <alvaro@abcforchange.com> Permiso vpn_key Puede …" at bounding box center [248, 158] width 161 height 48
click at [324, 196] on span "Guardar" at bounding box center [319, 196] width 19 height 6
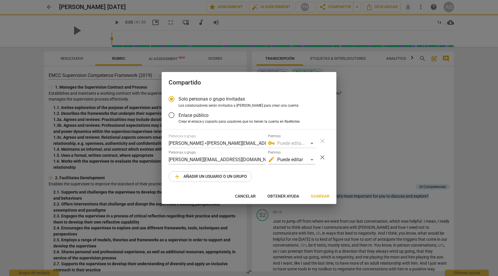
radio input "false"
type input "Jamie Gelbtuch <jamie@culturalmixology.com>"
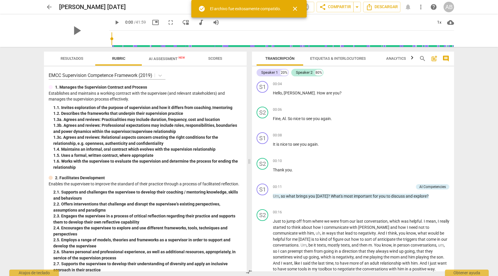
click at [48, 8] on span "arrow_back" at bounding box center [49, 6] width 7 height 7
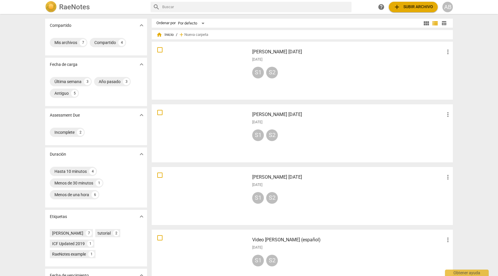
click at [193, 180] on div at bounding box center [201, 196] width 94 height 54
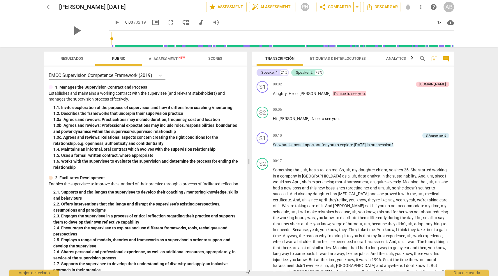
click at [343, 3] on span "share Compartir" at bounding box center [335, 6] width 32 height 7
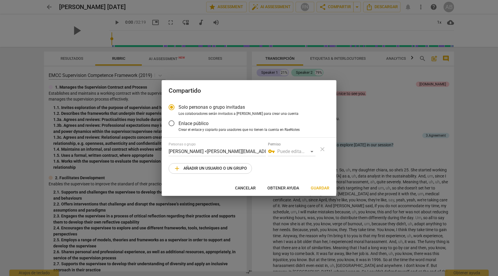
click at [231, 166] on span "add Añadir un usuario o un grupo" at bounding box center [209, 168] width 73 height 7
radio input "false"
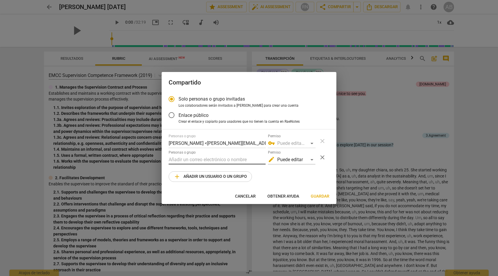
click at [219, 155] on input "text" at bounding box center [216, 159] width 97 height 9
type input "jamie@culturalmixology.com"
click at [295, 176] on div "Personas o grupo ALVARO BURGOS <alvaro@abcforchange.com> Permiso vpn_key Puede …" at bounding box center [248, 158] width 161 height 48
click at [321, 196] on span "Guardar" at bounding box center [319, 196] width 19 height 6
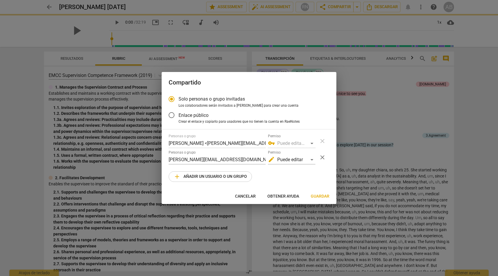
radio input "false"
type input "Jamie Gelbtuch <jamie@culturalmixology.com>"
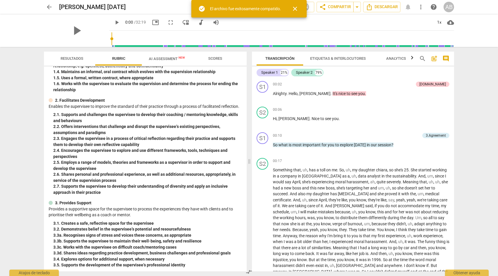
scroll to position [79, 0]
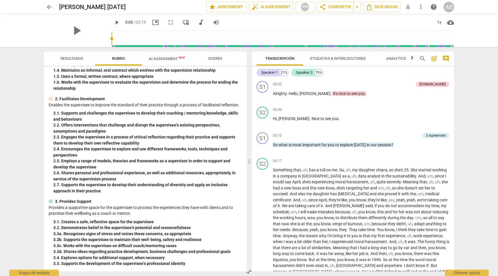
click at [164, 60] on span "AI Assessment New" at bounding box center [167, 58] width 36 height 4
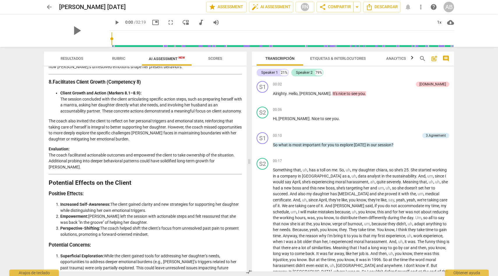
scroll to position [812, 0]
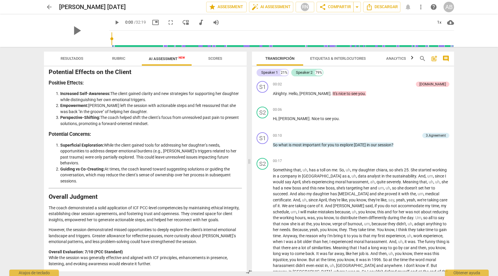
click at [219, 58] on span "Scores" at bounding box center [215, 58] width 14 height 4
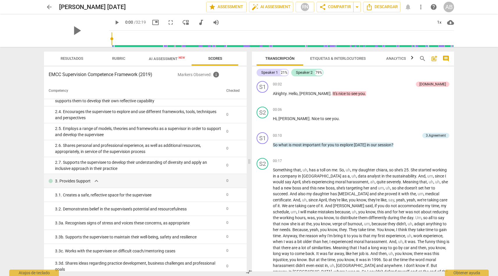
scroll to position [0, 0]
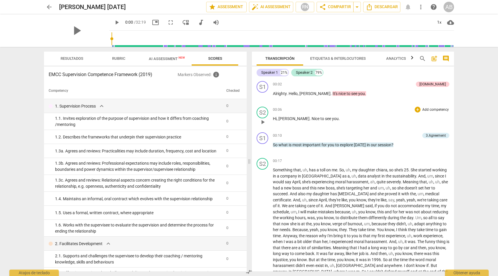
click at [365, 113] on div "00:06 + Add competency keyboard_arrow_right Hi , Alvaro . Nice to see you ." at bounding box center [361, 116] width 176 height 21
click at [50, 5] on span "arrow_back" at bounding box center [49, 6] width 7 height 7
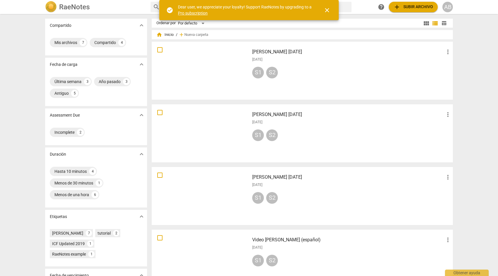
click at [331, 8] on span "close" at bounding box center [327, 10] width 14 height 7
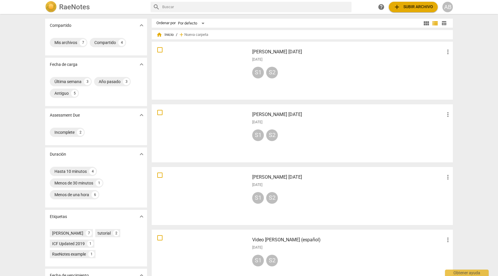
click at [315, 69] on div "S1 S2" at bounding box center [351, 74] width 199 height 14
